Goal: Find specific page/section: Find specific page/section

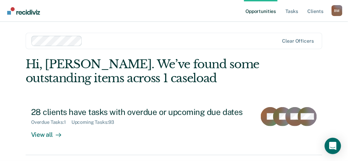
click at [263, 11] on link "Opportunities" at bounding box center [260, 11] width 33 height 22
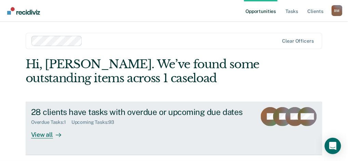
click at [50, 134] on div "View all" at bounding box center [50, 131] width 38 height 13
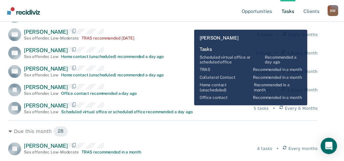
scroll to position [149, 0]
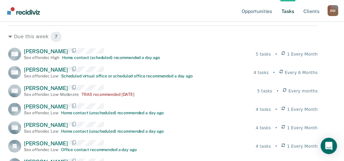
drag, startPoint x: 200, startPoint y: 13, endPoint x: 197, endPoint y: 15, distance: 3.7
click at [200, 13] on nav "Opportunities Tasks Client s [PERSON_NAME] [PERSON_NAME] Profile How it works L…" at bounding box center [171, 11] width 333 height 22
